Goal: Information Seeking & Learning: Learn about a topic

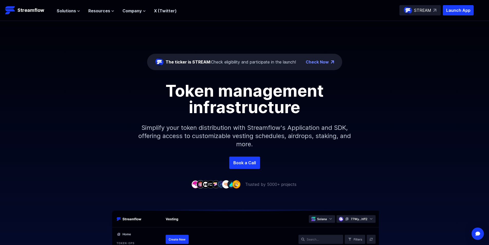
click at [279, 62] on div "The ticker is STREAM: Check eligibility and participate in the launch!" at bounding box center [231, 62] width 131 height 6
click at [232, 63] on div "The ticker is STREAM: Check eligibility and participate in the launch!" at bounding box center [231, 62] width 131 height 6
click at [229, 61] on div "The ticker is STREAM: Check eligibility and participate in the launch!" at bounding box center [231, 62] width 131 height 6
click at [185, 63] on span "The ticker is STREAM:" at bounding box center [188, 61] width 45 height 5
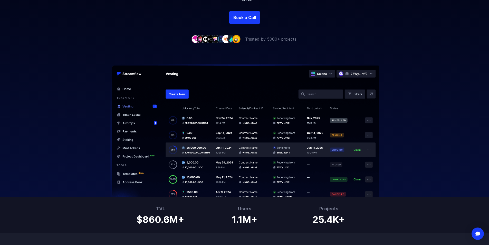
scroll to position [154, 0]
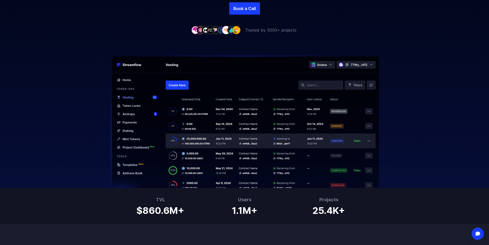
click at [124, 79] on img at bounding box center [244, 121] width 329 height 133
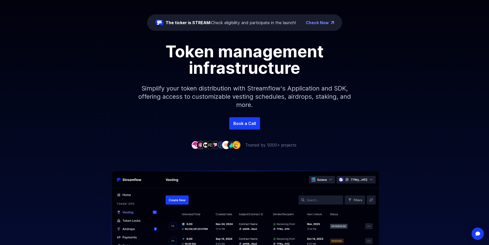
scroll to position [26, 0]
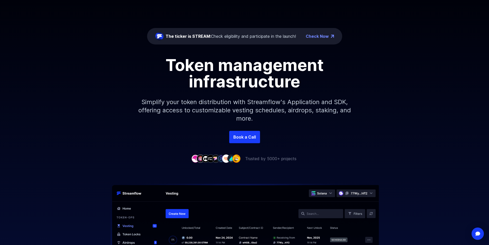
click at [215, 38] on div "The ticker is STREAM: Check eligibility and participate in the launch!" at bounding box center [231, 36] width 131 height 6
click at [215, 37] on div "The ticker is STREAM: Check eligibility and participate in the launch!" at bounding box center [231, 36] width 131 height 6
click at [327, 35] on link "Check Now" at bounding box center [317, 36] width 23 height 6
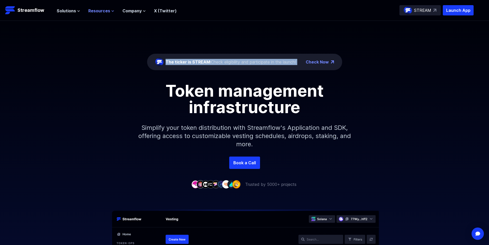
click at [100, 12] on span "Resources" at bounding box center [99, 11] width 22 height 6
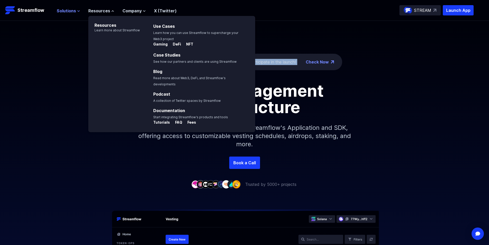
click at [73, 12] on span "Solutions" at bounding box center [66, 11] width 19 height 6
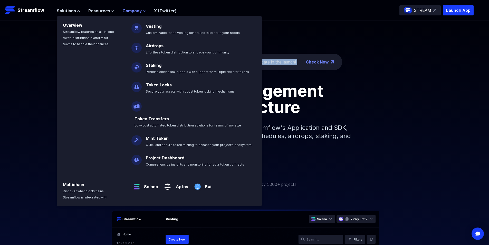
click at [143, 11] on icon at bounding box center [144, 11] width 3 height 3
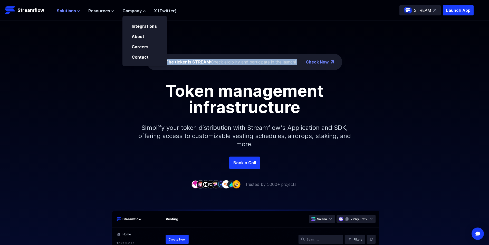
click at [75, 11] on button "Solutions" at bounding box center [68, 11] width 23 height 6
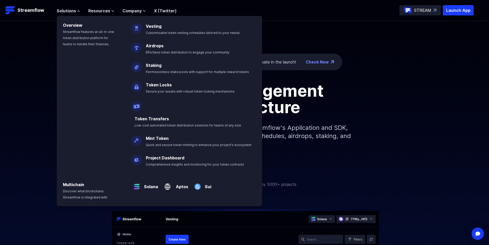
click at [473, 70] on div "The ticker is STREAM: Check eligibility and participate in the launch! Check No…" at bounding box center [244, 89] width 489 height 136
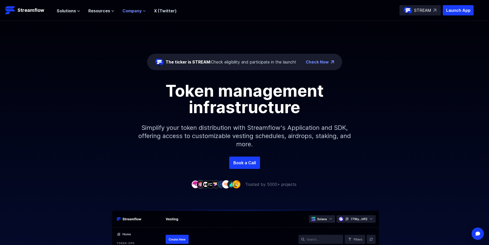
click at [139, 11] on span "Company" at bounding box center [132, 11] width 19 height 6
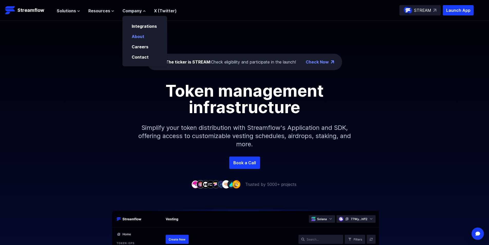
click at [140, 38] on link "About" at bounding box center [138, 36] width 13 height 5
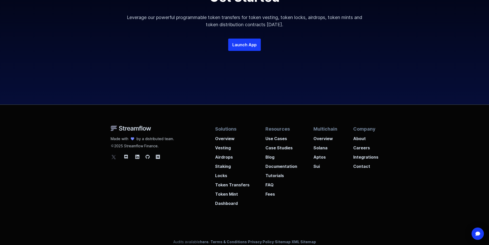
scroll to position [1048, 0]
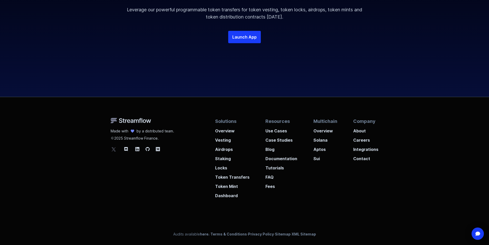
click at [422, 152] on div "Made with by a distributed team. 2025 Streamflow Finance. Solutions Overview Ve…" at bounding box center [244, 171] width 489 height 148
click at [364, 131] on p "About" at bounding box center [366, 129] width 25 height 9
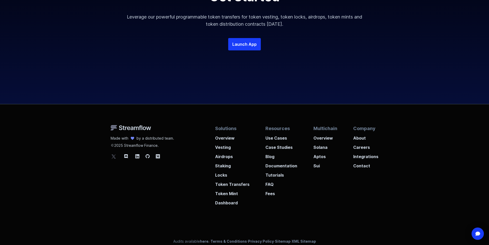
scroll to position [1048, 0]
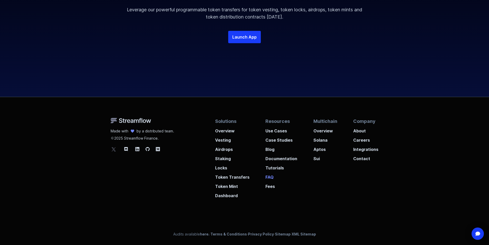
click at [271, 176] on p "FAQ" at bounding box center [282, 175] width 32 height 9
